Goal: Task Accomplishment & Management: Complete application form

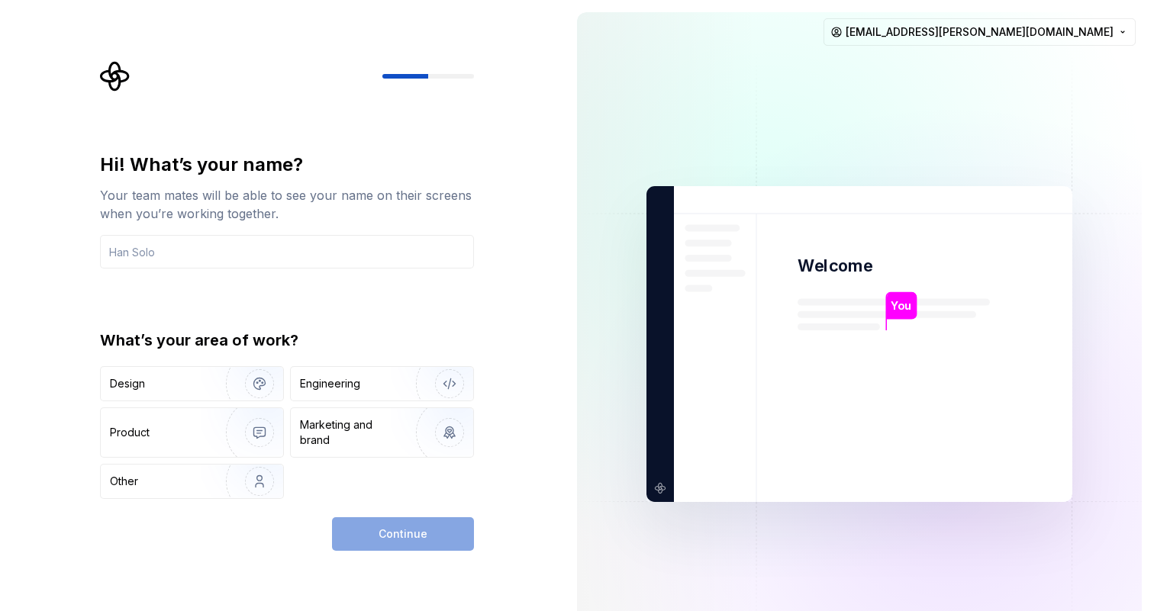
click at [375, 534] on div "Continue" at bounding box center [403, 534] width 142 height 34
click at [164, 394] on div "Design" at bounding box center [192, 384] width 182 height 34
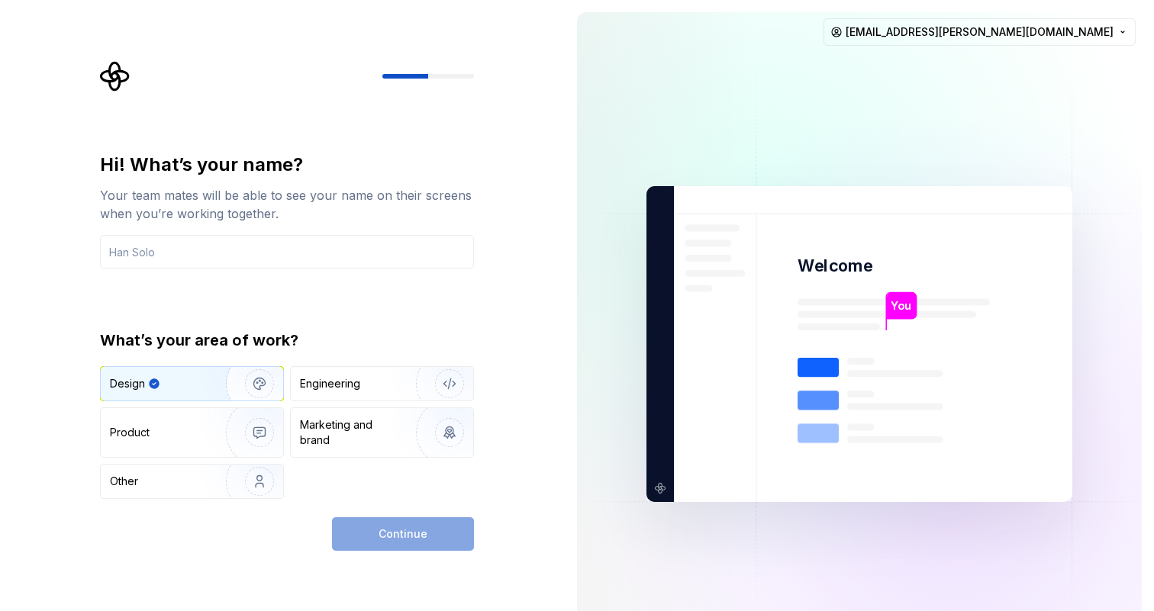
click at [153, 378] on icon "button" at bounding box center [154, 383] width 10 height 10
click at [364, 384] on div "Engineering" at bounding box center [360, 383] width 121 height 15
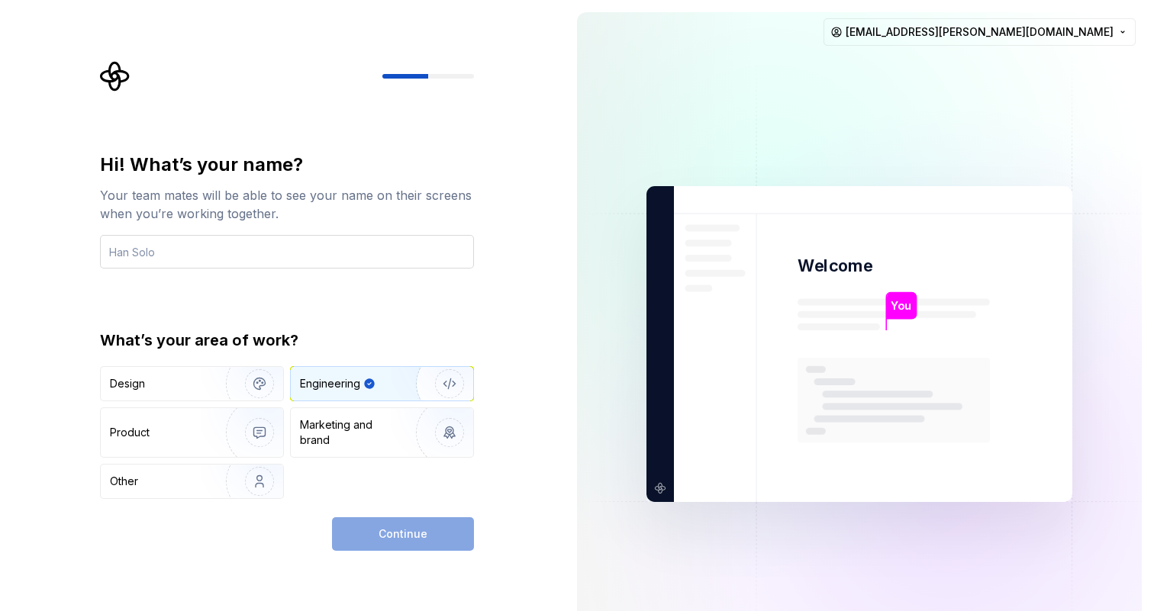
click at [191, 251] on input "text" at bounding box center [287, 252] width 374 height 34
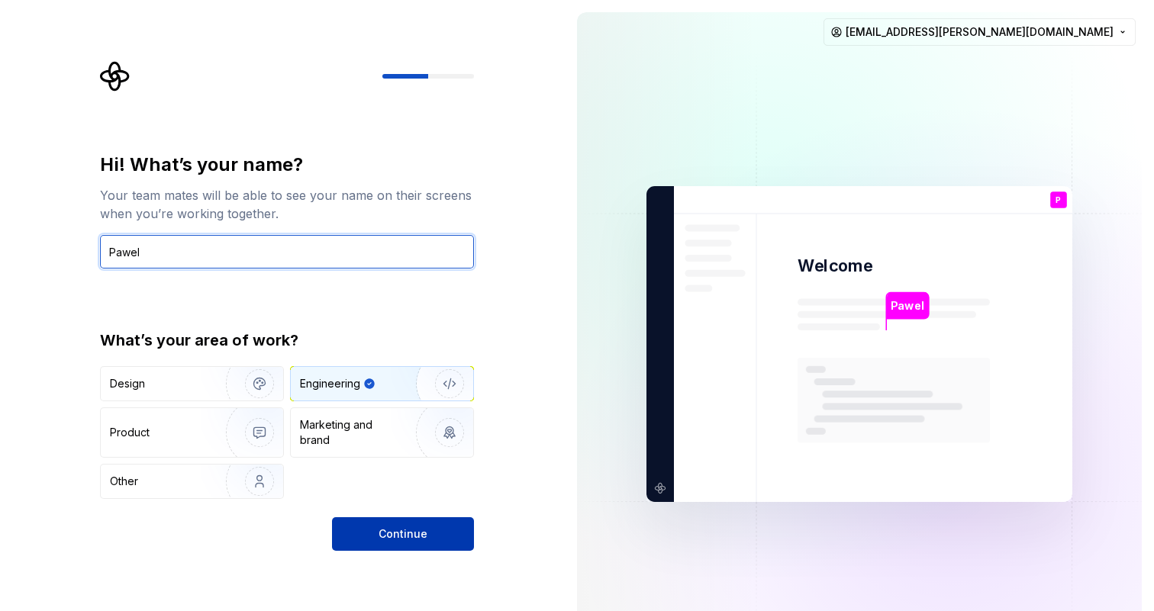
type input "Pawel"
click at [452, 528] on button "Continue" at bounding box center [403, 534] width 142 height 34
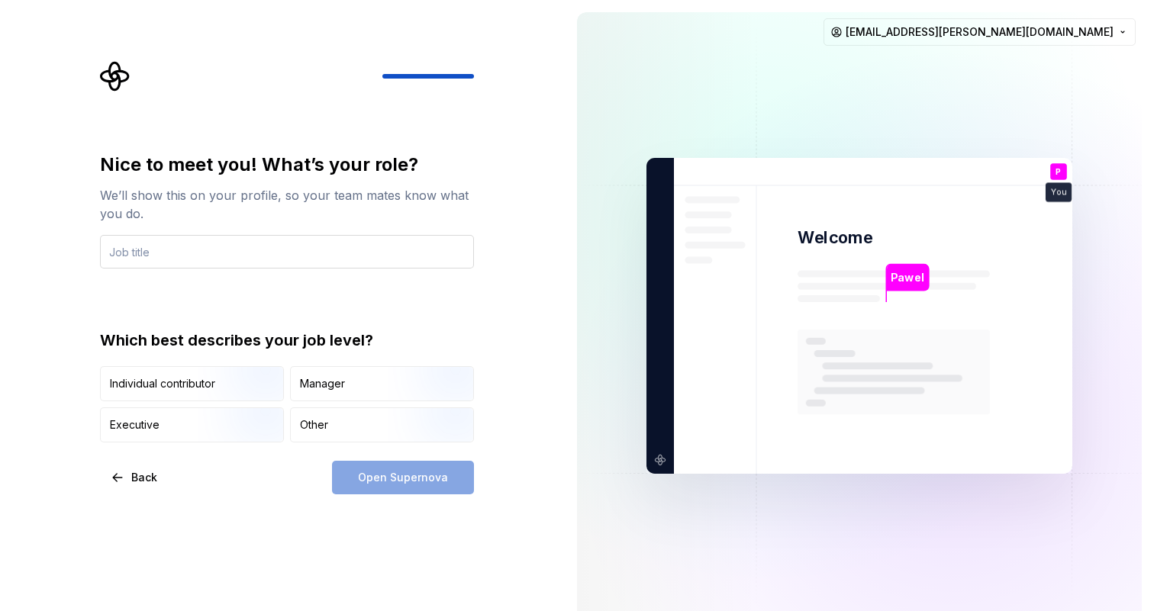
click at [206, 252] on input "text" at bounding box center [287, 252] width 374 height 34
click at [330, 423] on div "Other" at bounding box center [382, 425] width 182 height 34
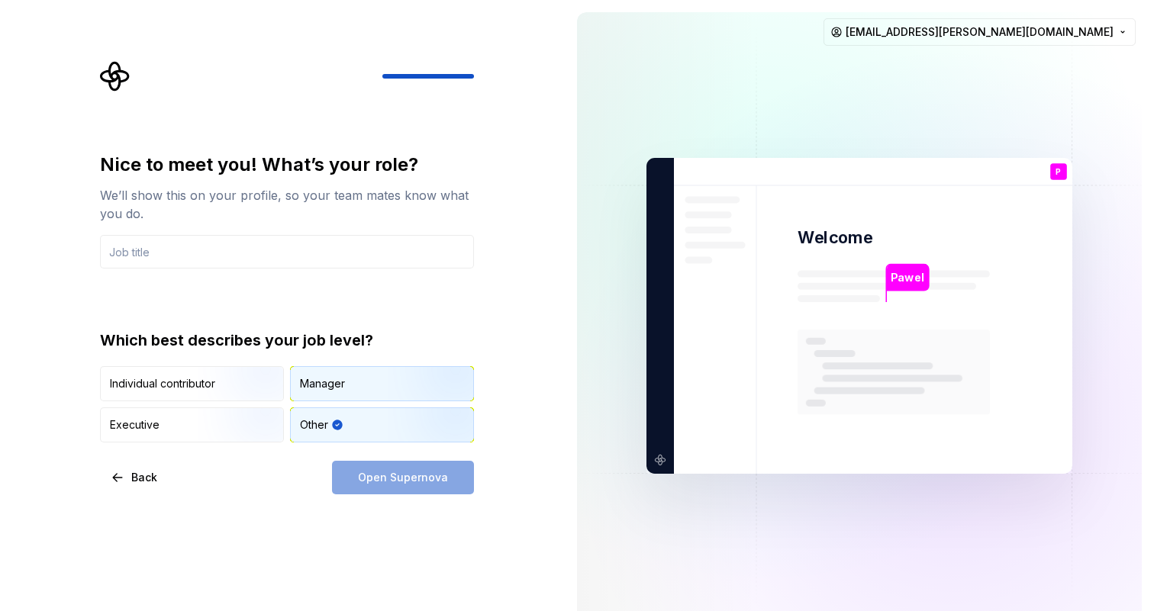
click at [339, 392] on div "Manager" at bounding box center [382, 384] width 182 height 34
click at [337, 429] on div "Other" at bounding box center [382, 425] width 182 height 34
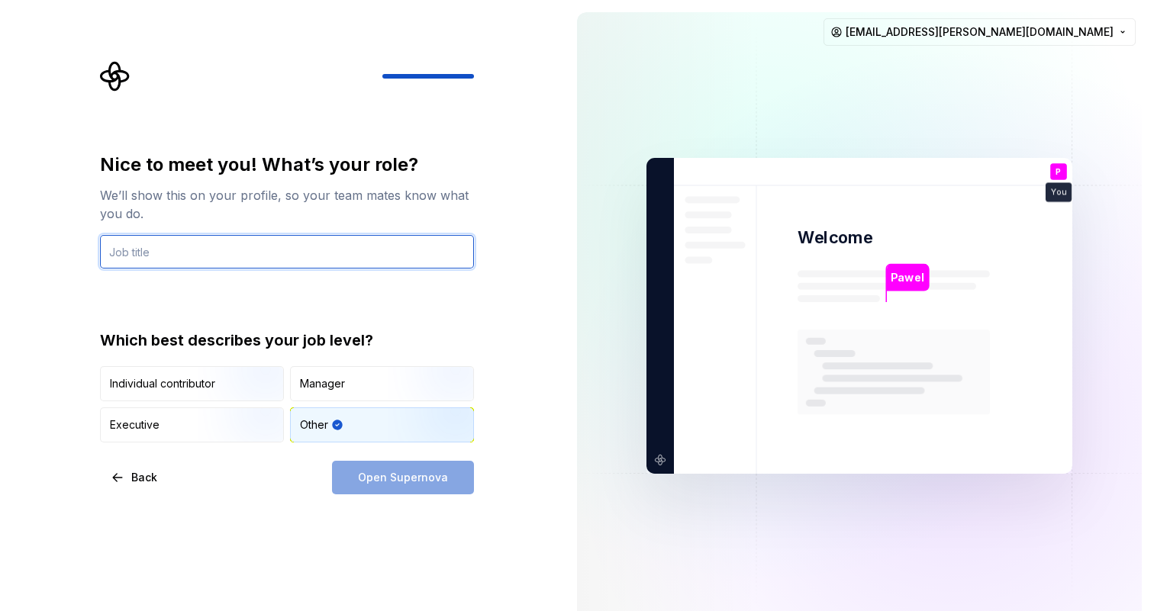
click at [214, 253] on input "text" at bounding box center [287, 252] width 374 height 34
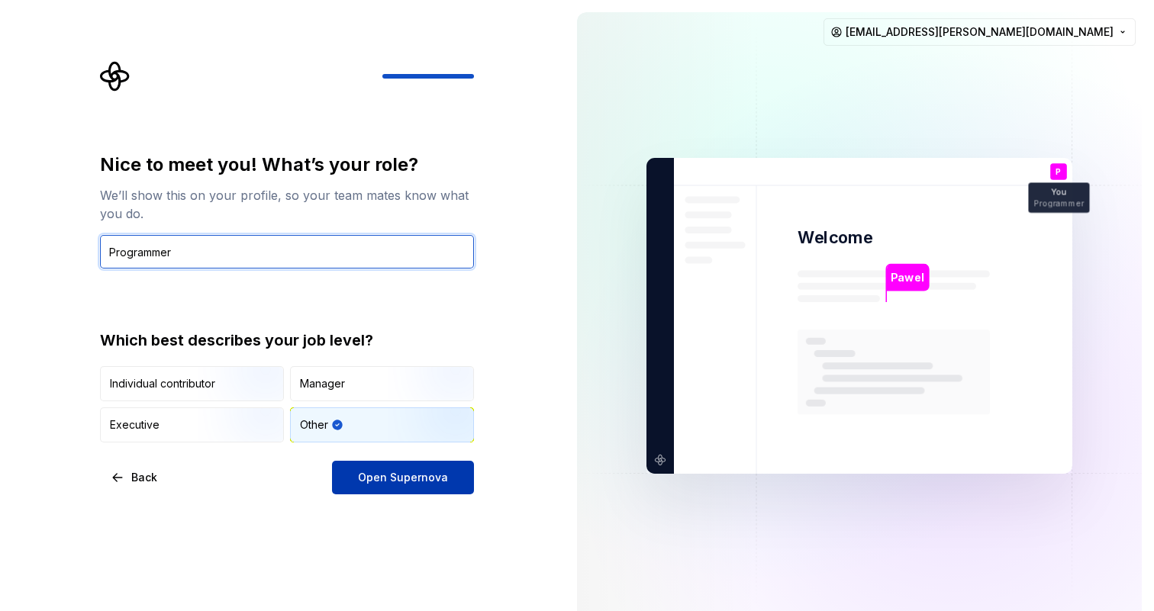
type input "Programmer"
click at [411, 465] on button "Open Supernova" at bounding box center [403, 478] width 142 height 34
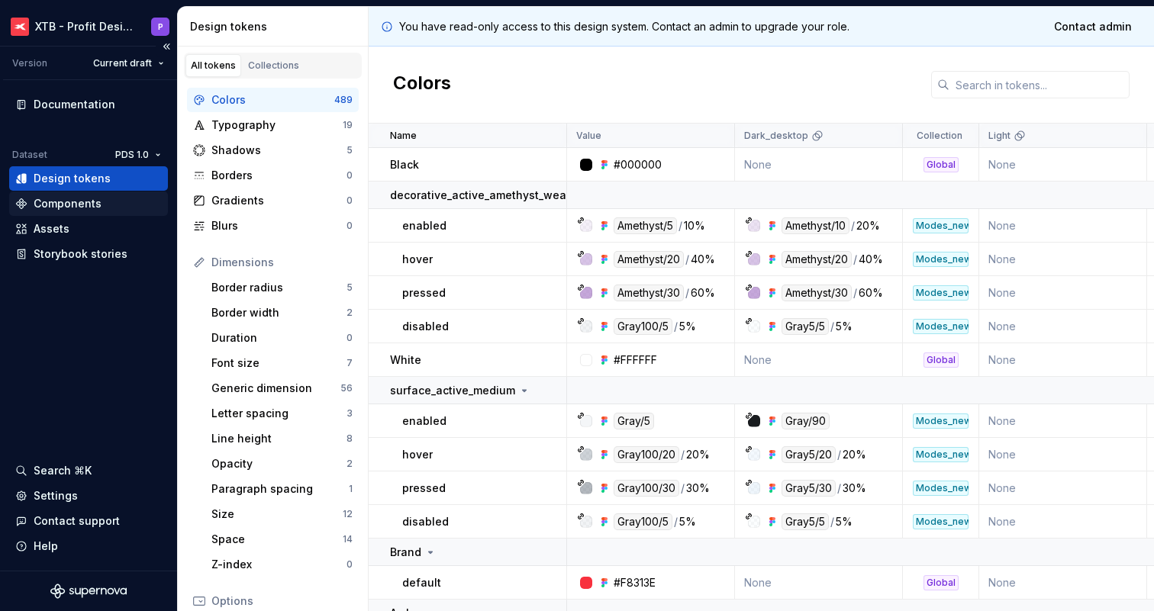
click at [90, 210] on div "Components" at bounding box center [68, 203] width 68 height 15
